Goal: Transaction & Acquisition: Purchase product/service

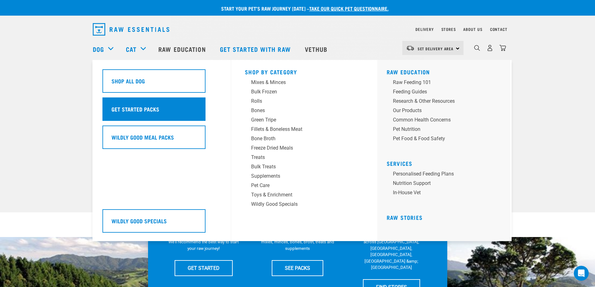
click at [152, 109] on h5 "Get Started Packs" at bounding box center [135, 109] width 48 height 8
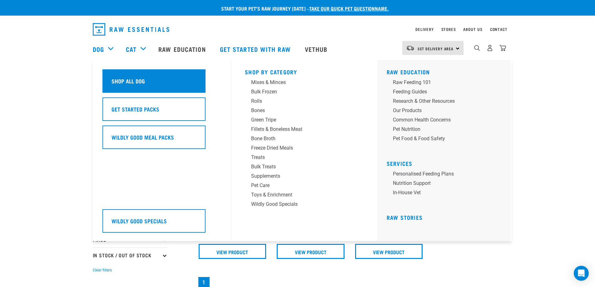
click at [122, 84] on h5 "Shop All Dog" at bounding box center [127, 81] width 33 height 8
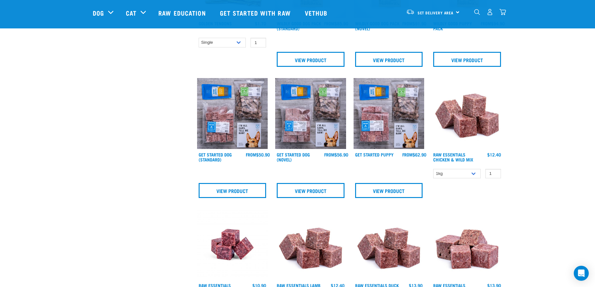
scroll to position [281, 0]
